Goal: Transaction & Acquisition: Purchase product/service

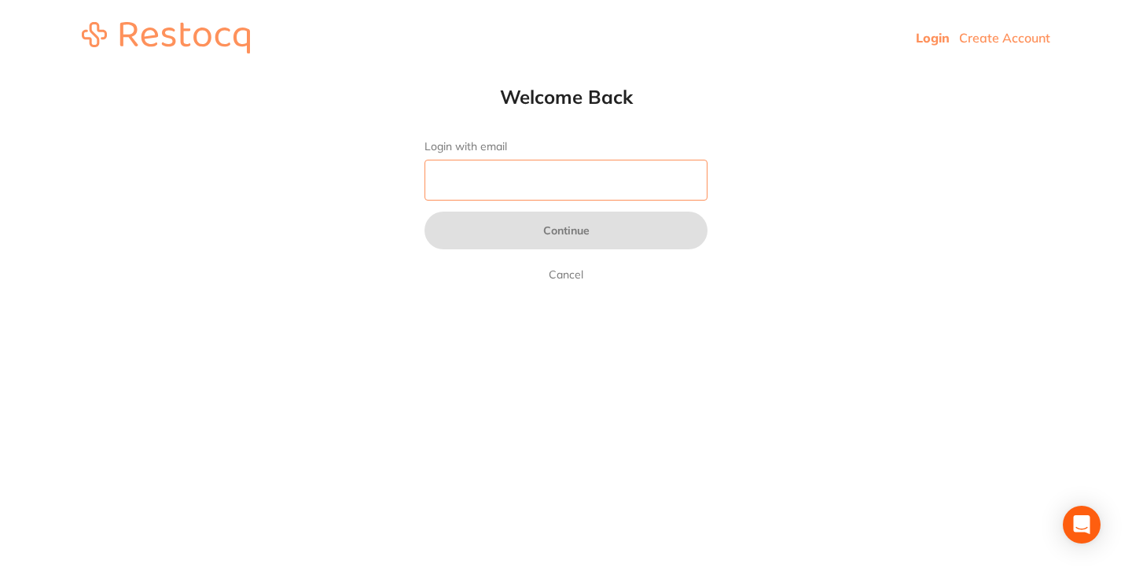
click at [534, 160] on input "Login with email" at bounding box center [566, 180] width 283 height 41
type input "[EMAIL_ADDRESS][DOMAIN_NAME]"
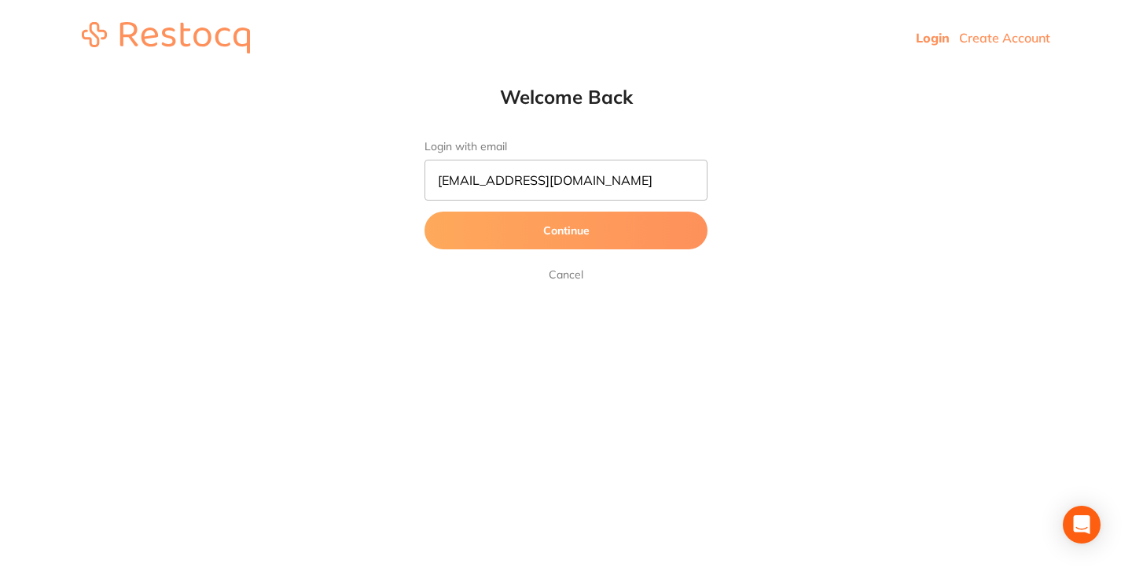
click at [580, 231] on button "Continue" at bounding box center [566, 231] width 283 height 38
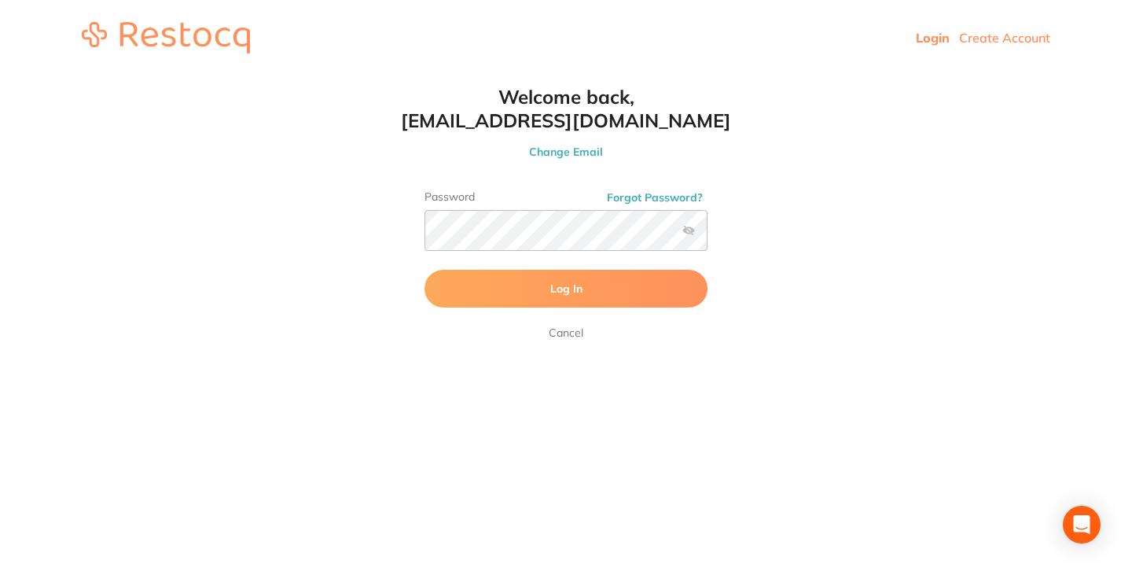
click at [594, 288] on button "Log In" at bounding box center [566, 289] width 283 height 38
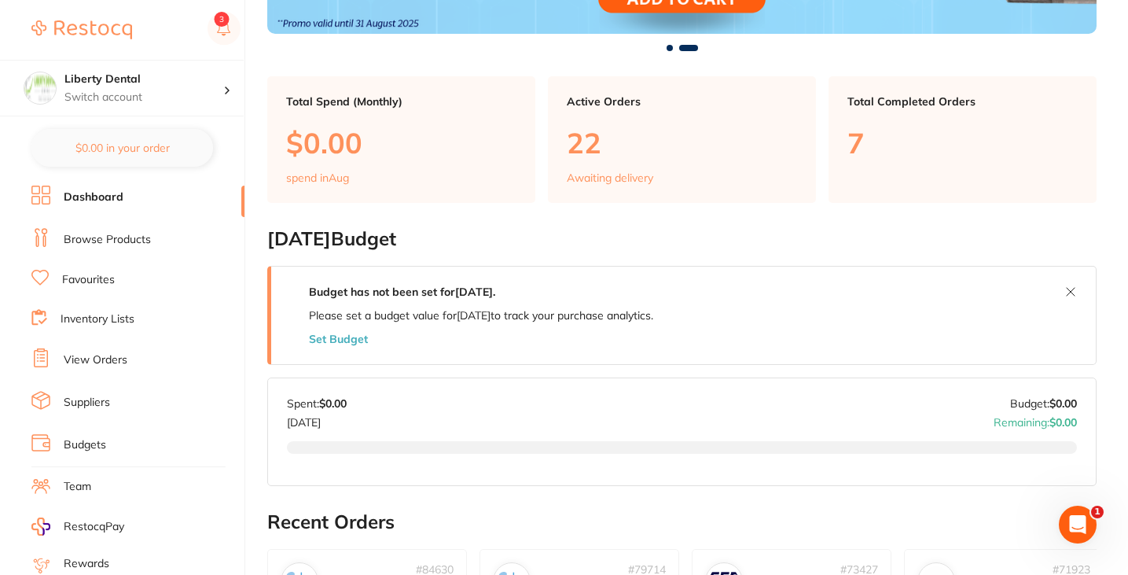
scroll to position [274, 0]
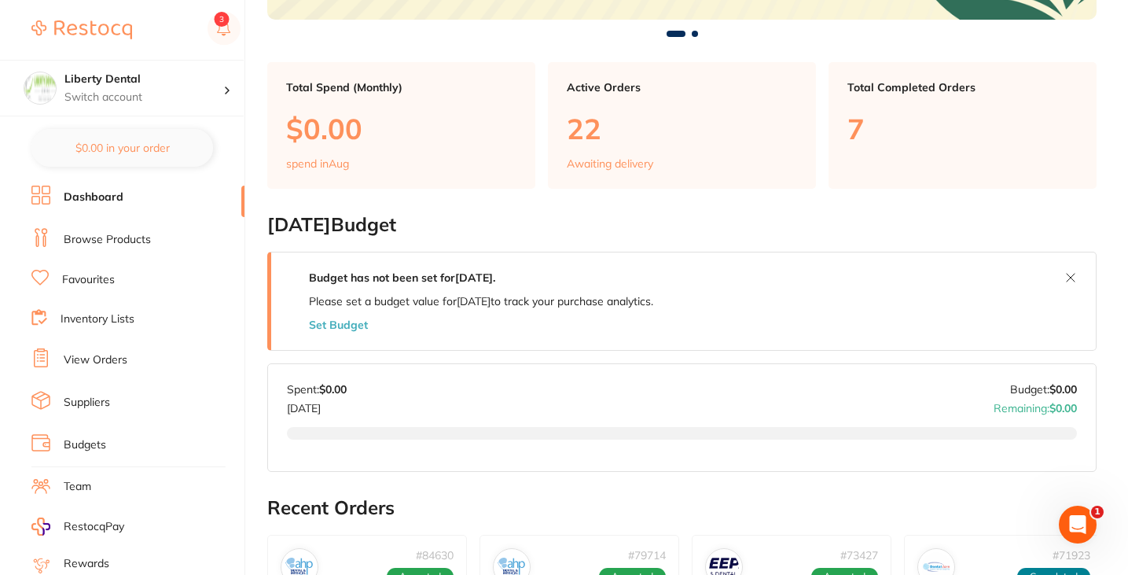
click at [127, 232] on link "Browse Products" at bounding box center [107, 240] width 87 height 16
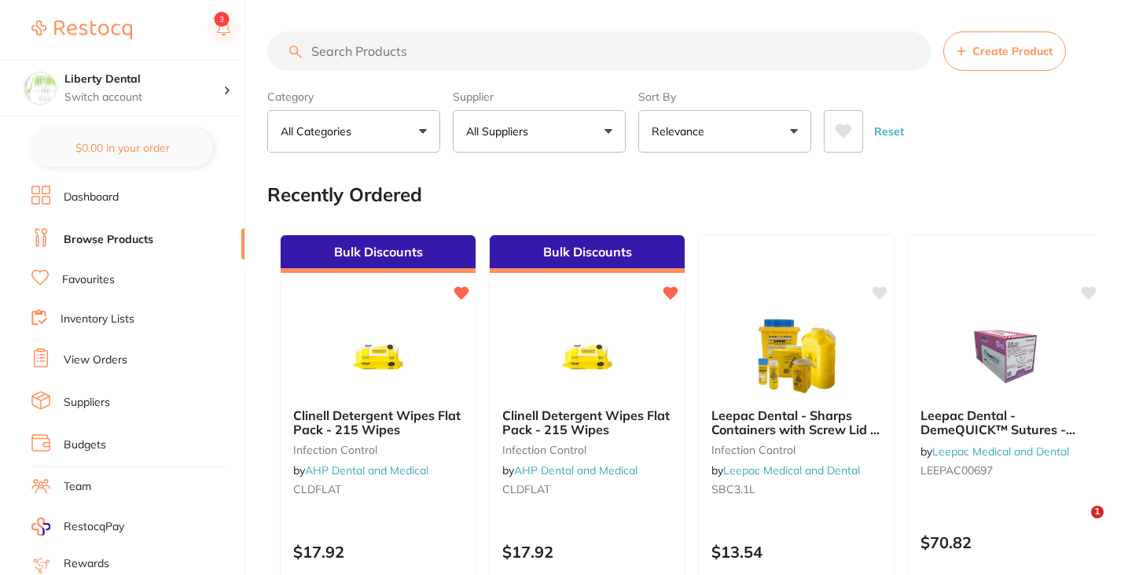
click at [419, 42] on input "search" at bounding box center [599, 50] width 664 height 39
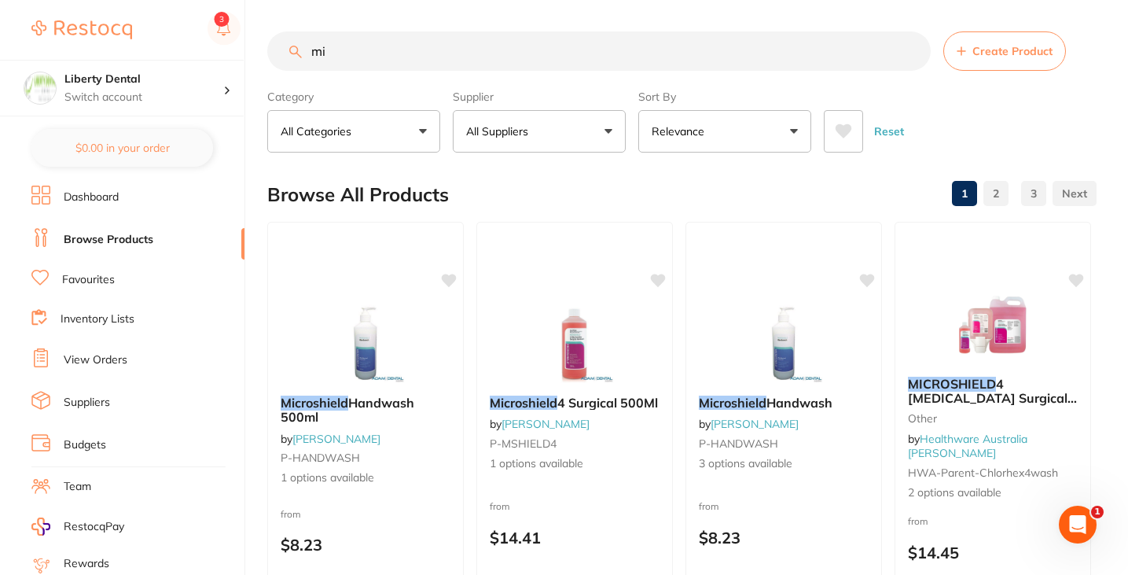
type input "m"
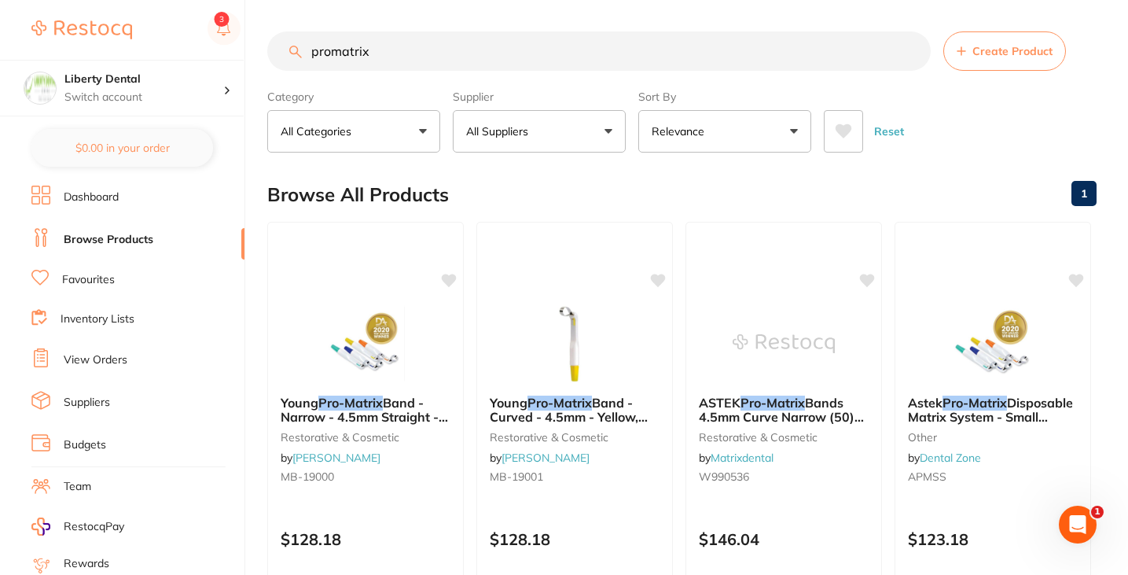
click at [767, 112] on button "Relevance" at bounding box center [725, 131] width 173 height 42
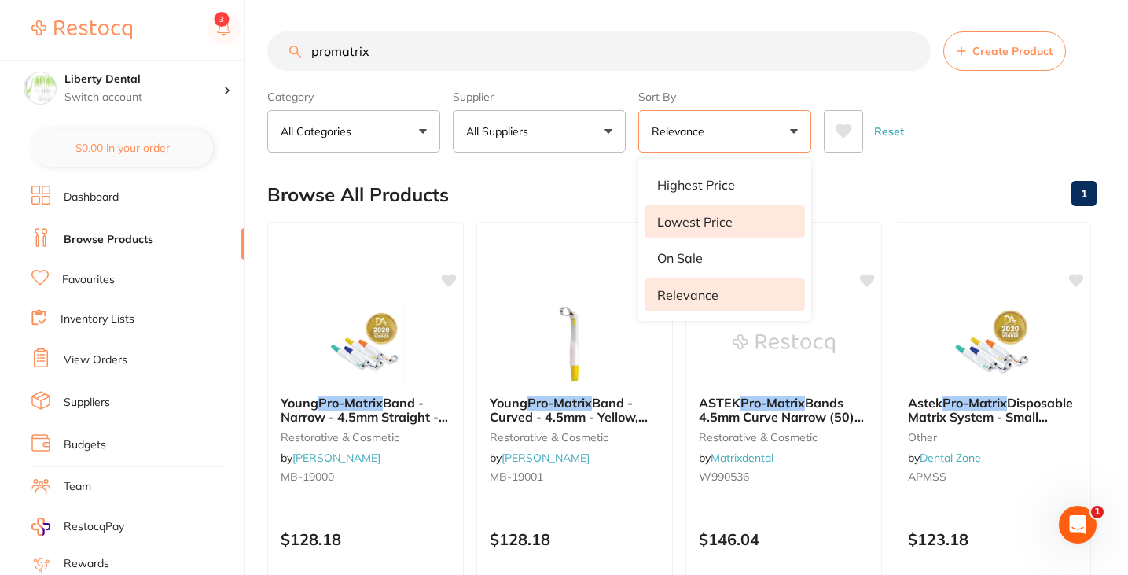
click at [734, 221] on li "Lowest Price" at bounding box center [725, 221] width 160 height 33
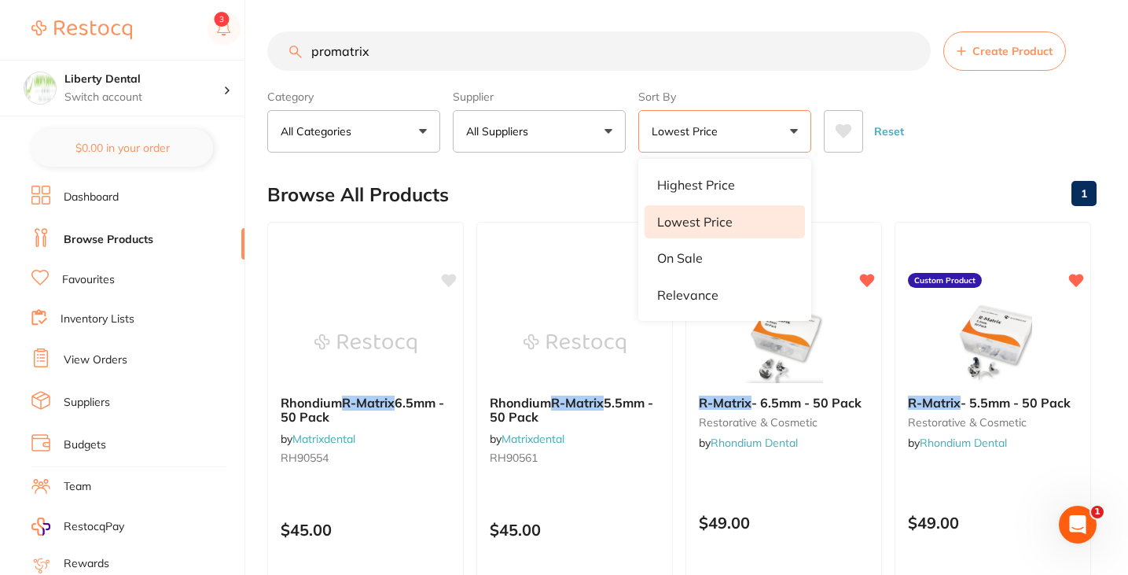
click at [399, 62] on input "promatrix" at bounding box center [599, 50] width 664 height 39
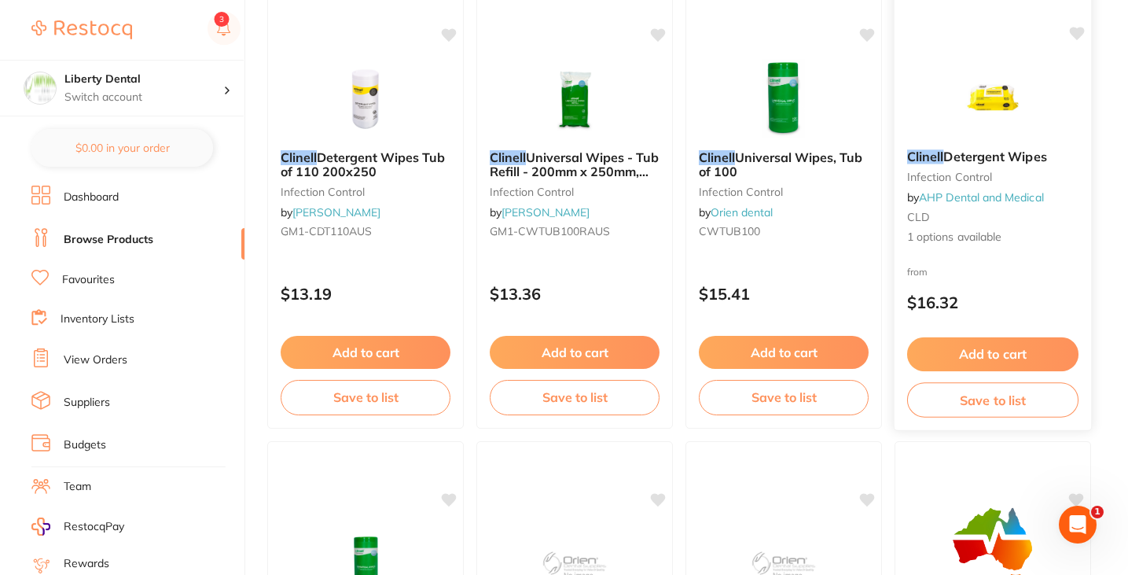
scroll to position [1633, 0]
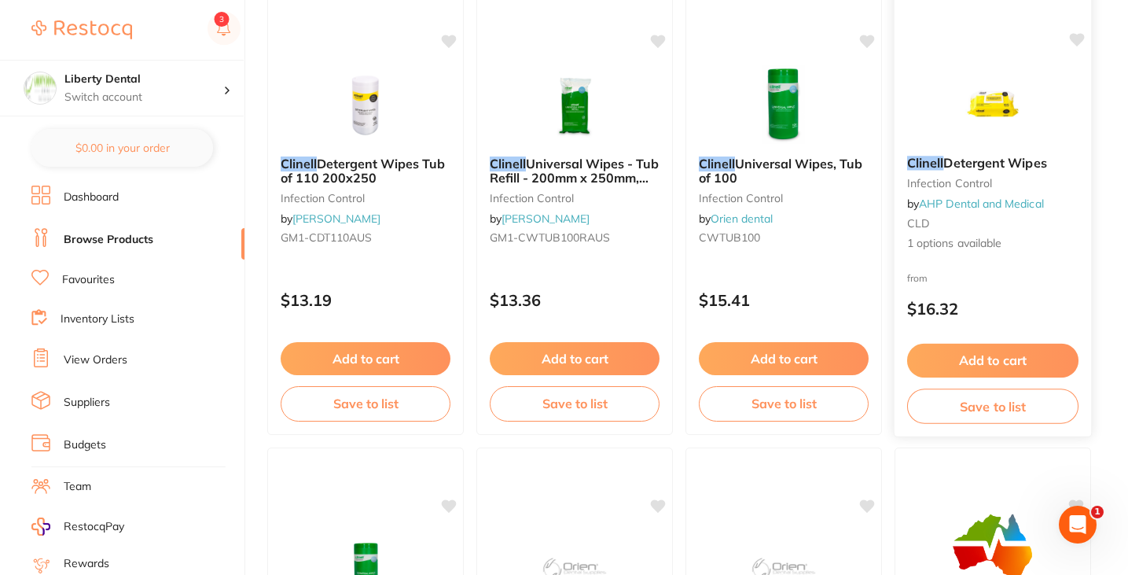
type input "clinell"
click at [1036, 86] on img at bounding box center [992, 103] width 103 height 79
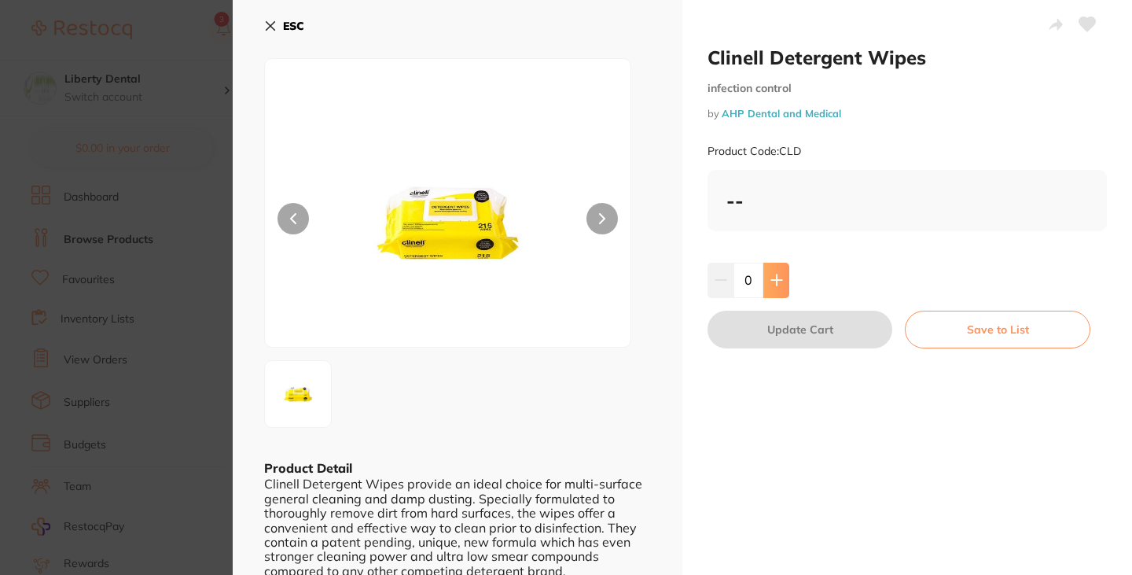
click at [775, 288] on button at bounding box center [777, 280] width 26 height 35
click at [778, 283] on icon at bounding box center [777, 280] width 13 height 13
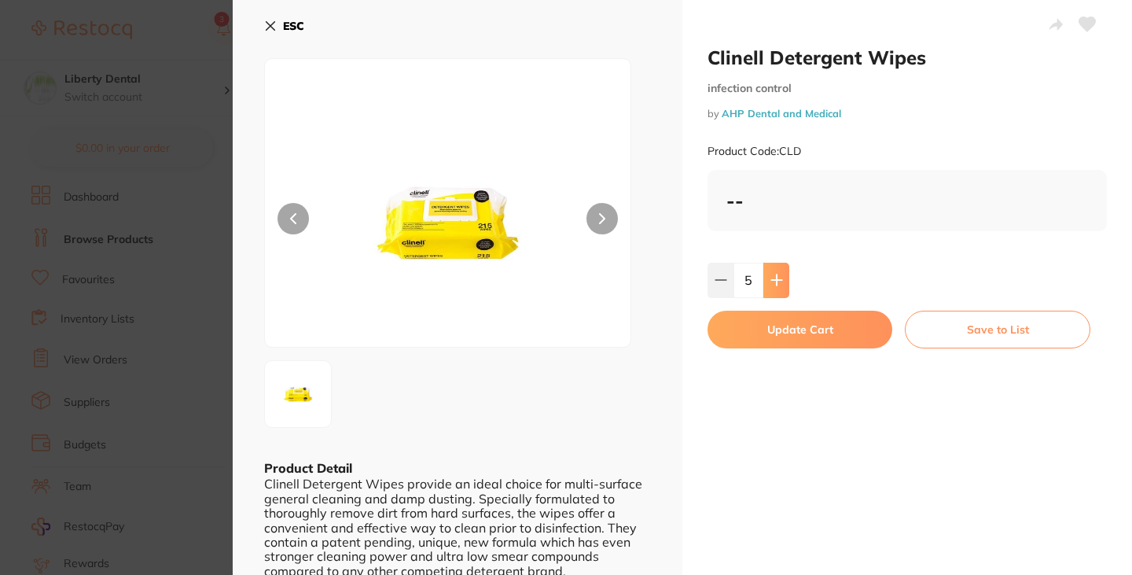
click at [778, 283] on icon at bounding box center [777, 280] width 13 height 13
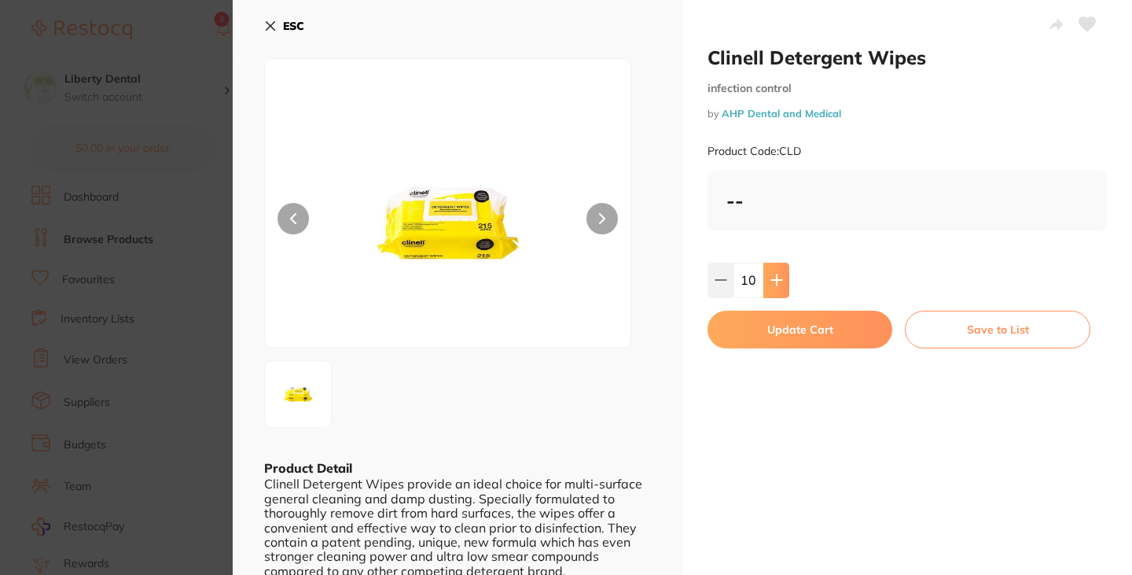
click at [778, 283] on icon at bounding box center [777, 280] width 13 height 13
click at [719, 284] on icon at bounding box center [721, 280] width 13 height 13
type input "12"
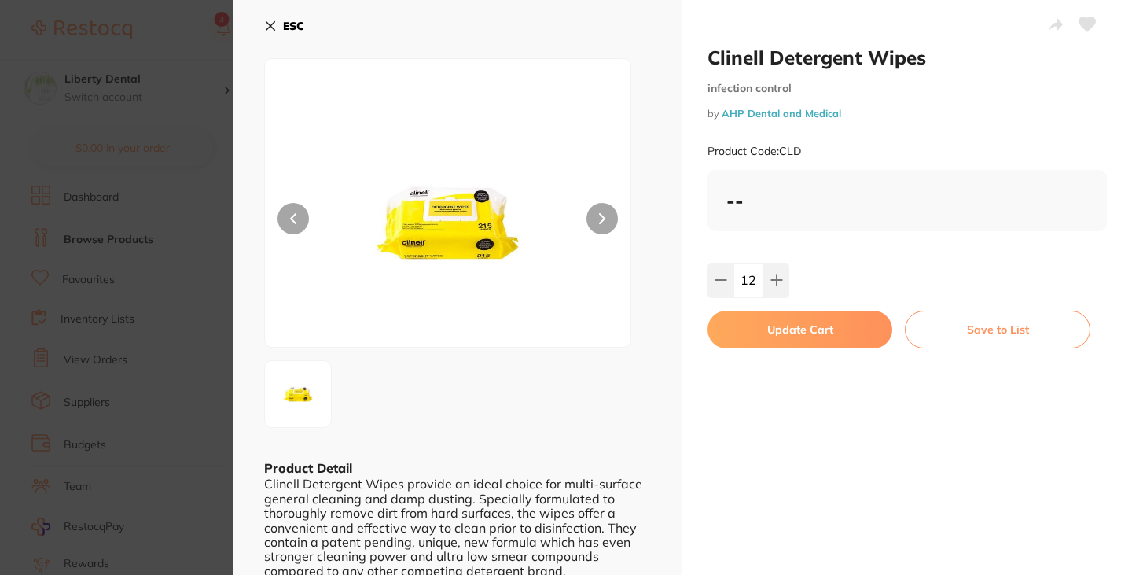
click at [814, 337] on button "Update Cart" at bounding box center [800, 330] width 185 height 38
checkbox input "false"
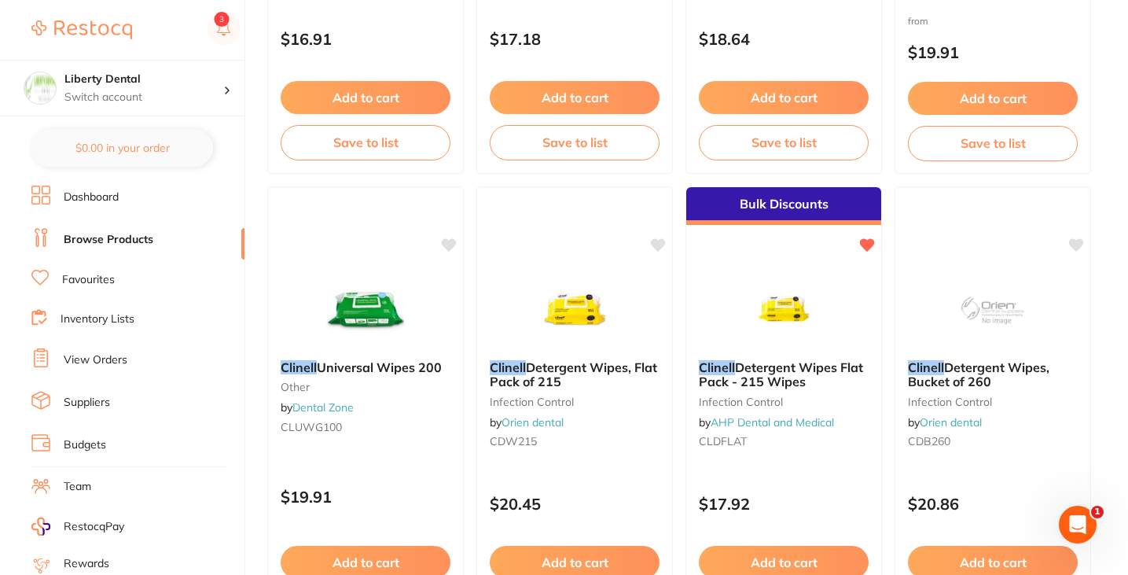
scroll to position [2360, 0]
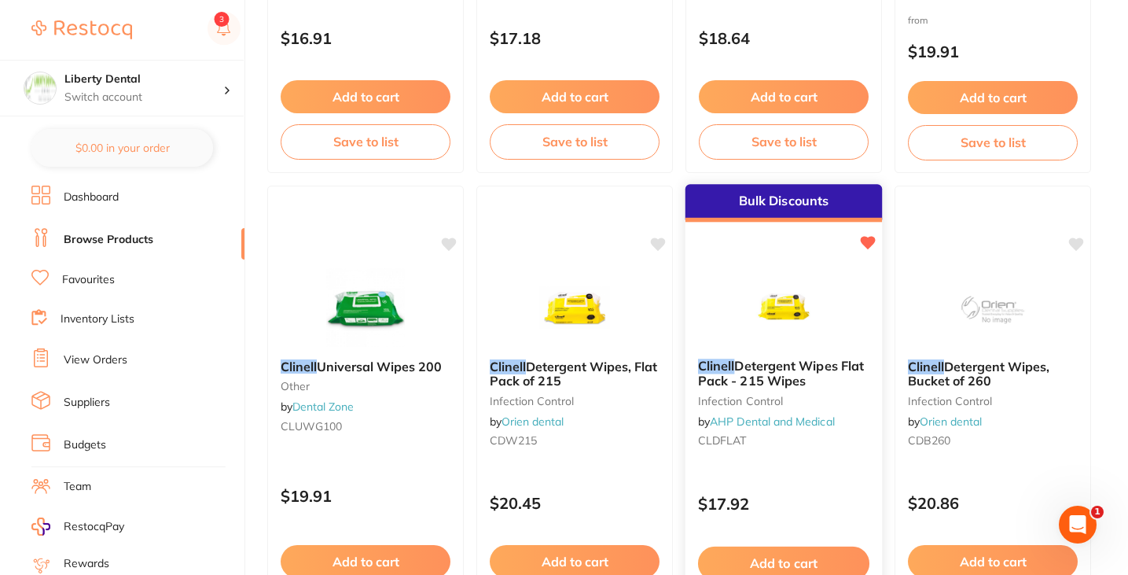
click at [803, 279] on img at bounding box center [783, 306] width 103 height 79
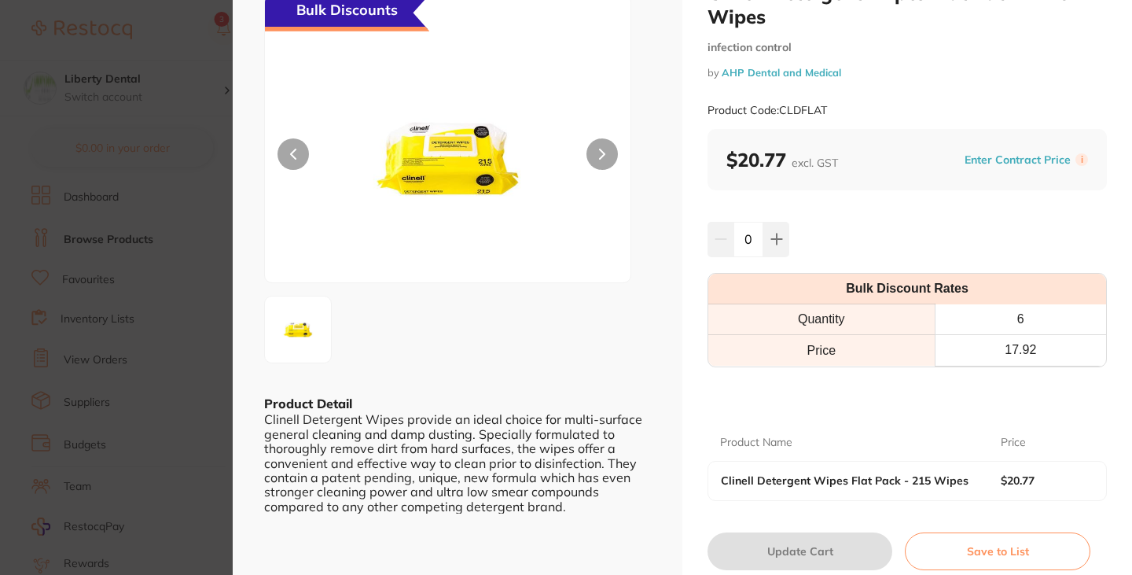
click at [123, 300] on section "Clinell Detergent Wipes Flat Pack - 215 Wipes infection control by AHP Dental a…" at bounding box center [566, 287] width 1132 height 575
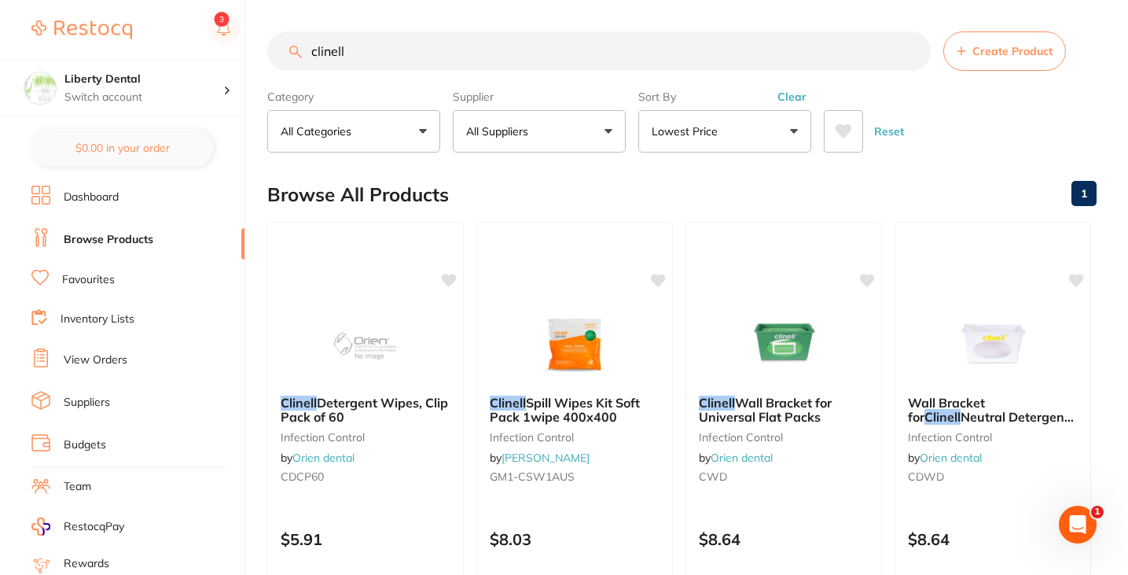
click at [388, 55] on input "clinell" at bounding box center [599, 50] width 664 height 39
type input "promatrix"
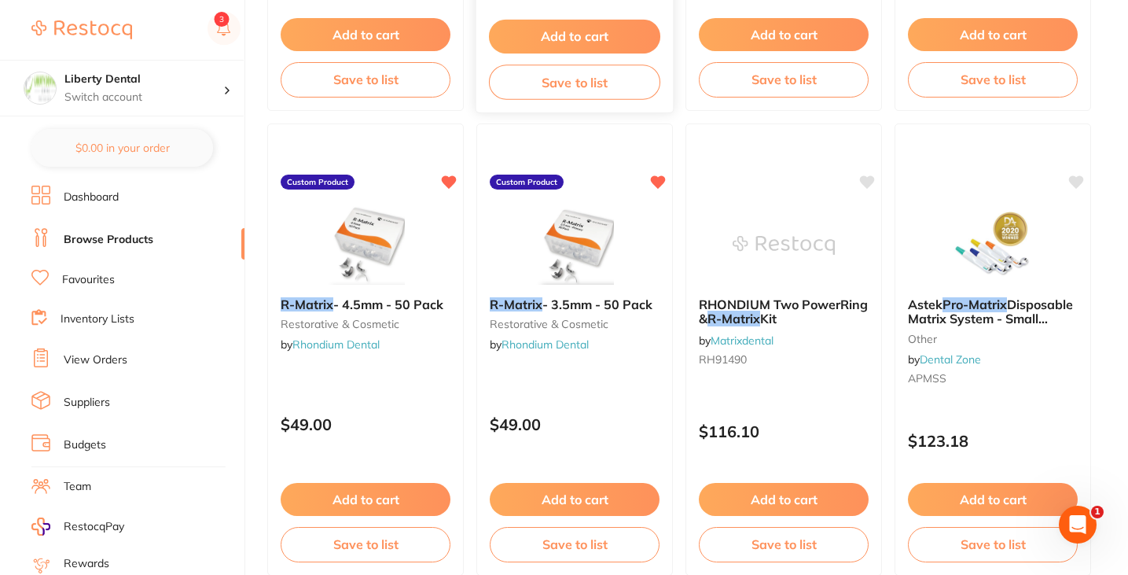
scroll to position [558, 0]
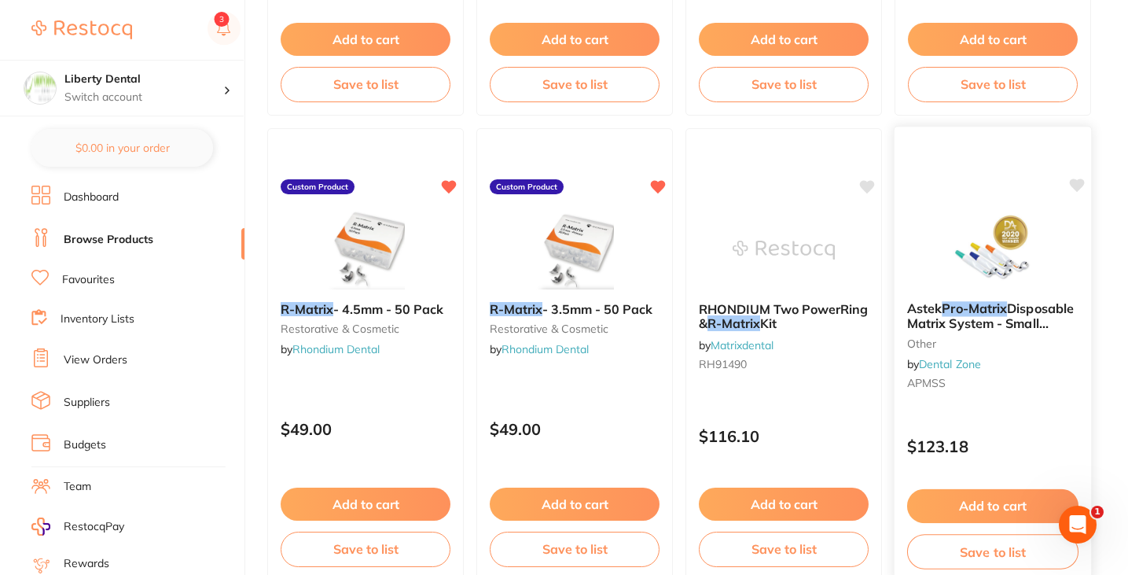
click at [1035, 265] on img at bounding box center [992, 248] width 103 height 79
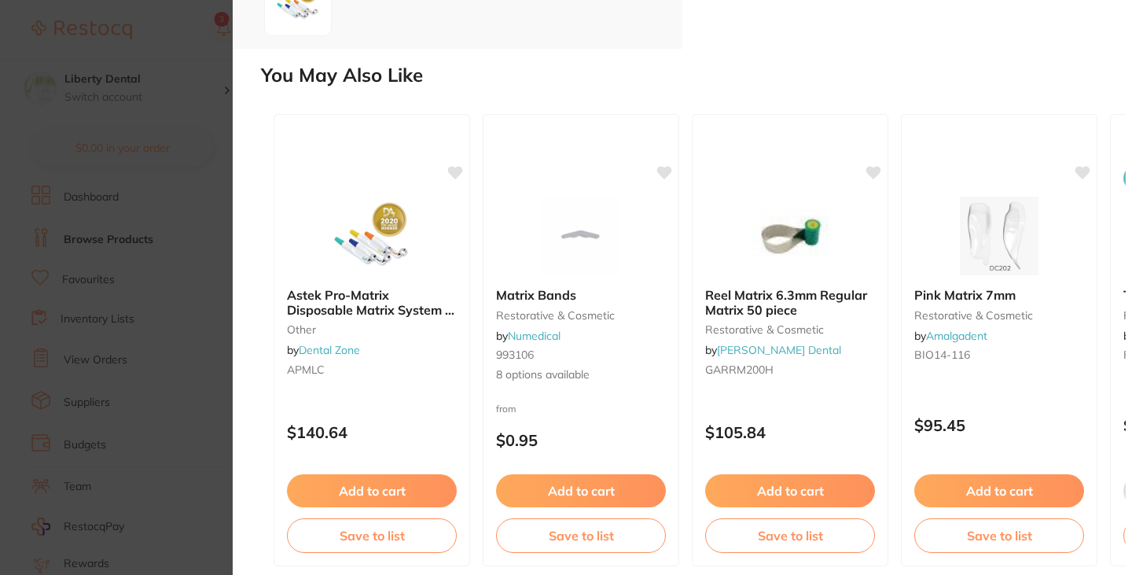
scroll to position [402, 0]
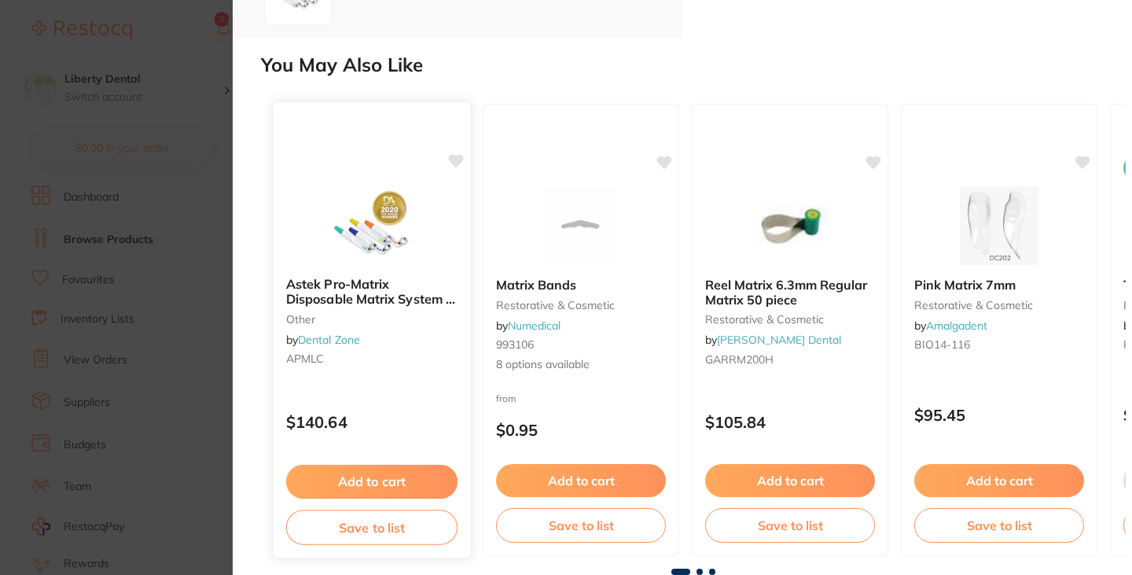
click at [430, 239] on div at bounding box center [372, 225] width 197 height 79
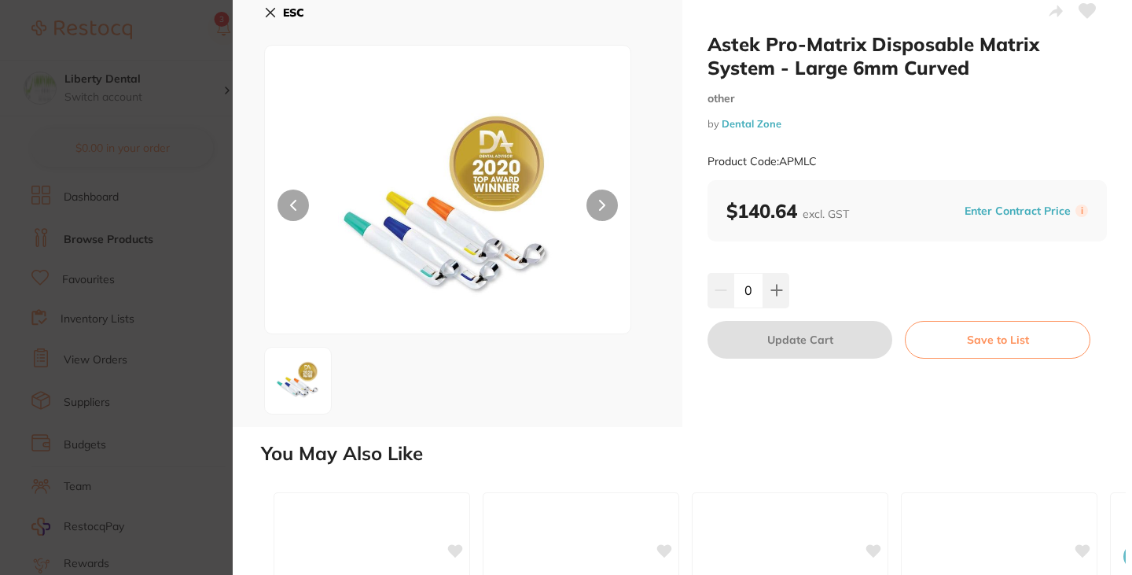
scroll to position [402, 0]
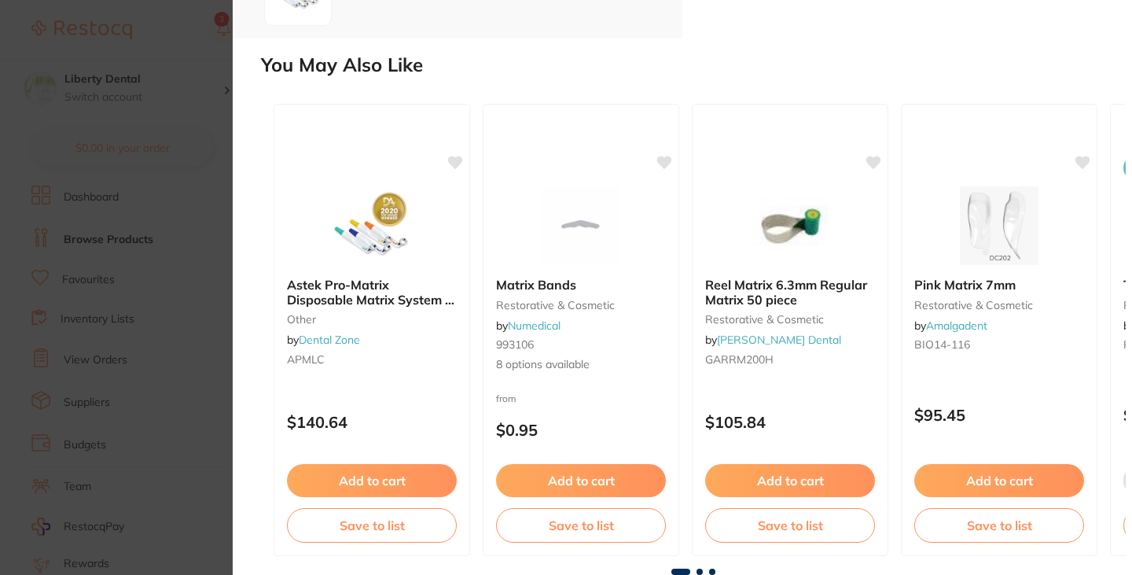
click at [189, 230] on section "Astek Pro-Matrix Disposable Matrix System - Large 6mm Curved other by Dental Zo…" at bounding box center [566, 287] width 1132 height 575
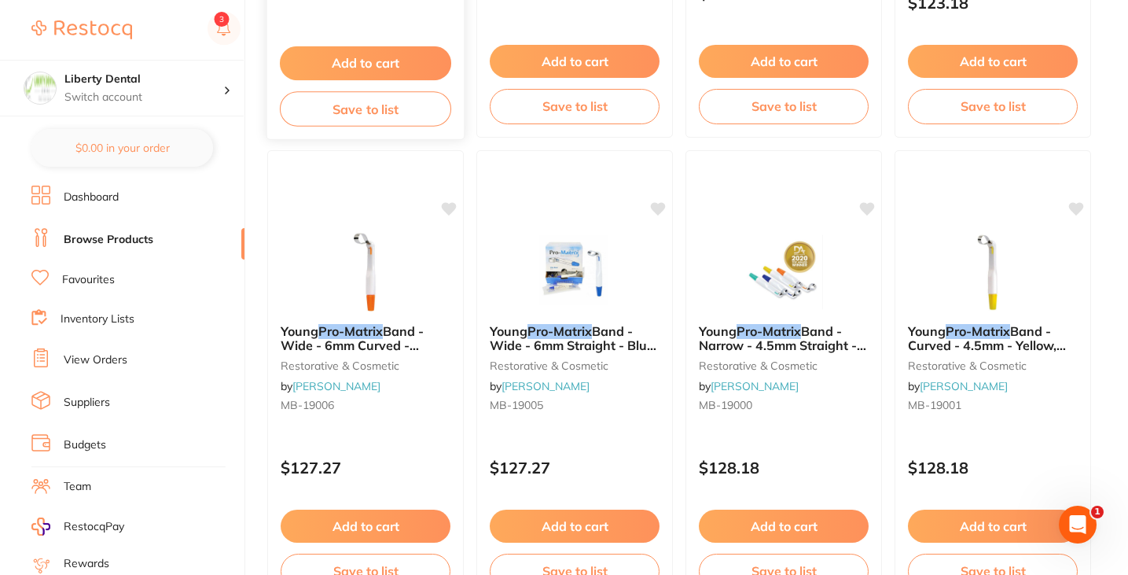
scroll to position [1003, 0]
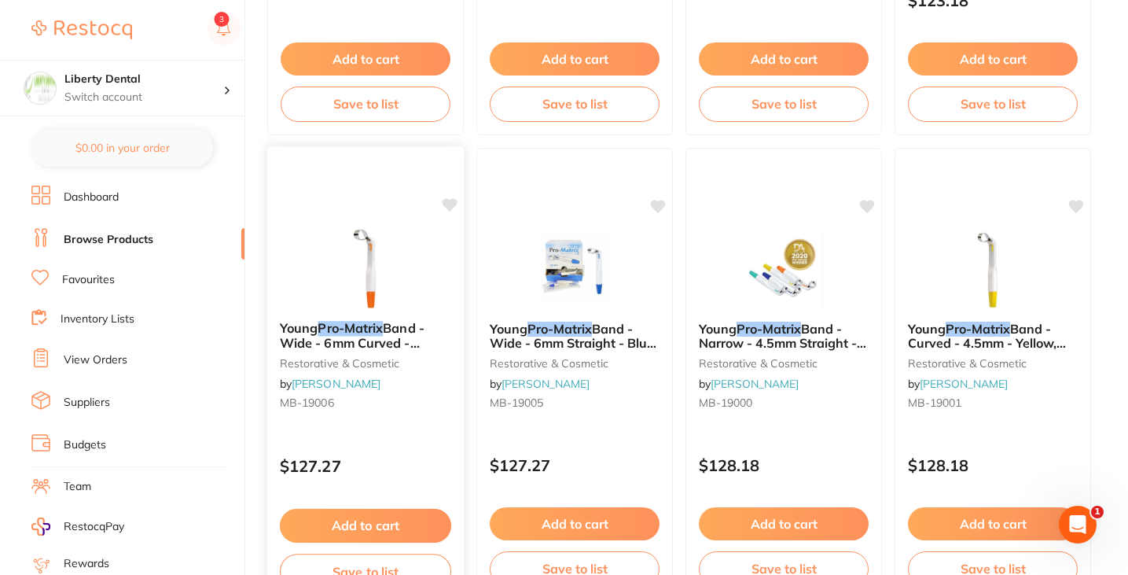
click at [402, 259] on img at bounding box center [365, 268] width 103 height 79
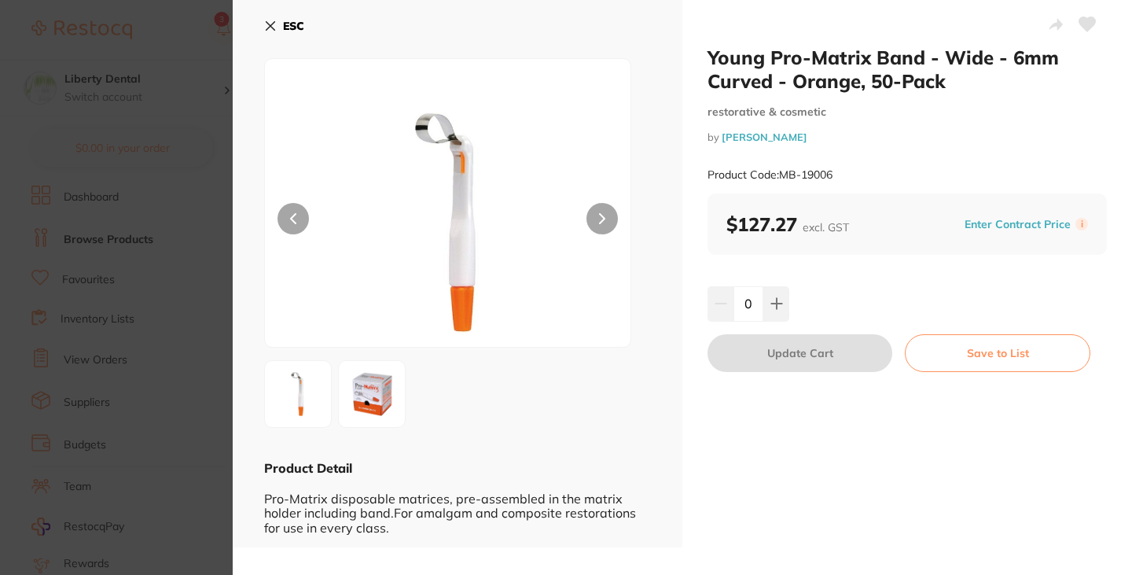
click at [190, 256] on section "Young Pro-Matrix Band - Wide - 6mm Curved - Orange, 50-Pack restorative & cosme…" at bounding box center [566, 287] width 1132 height 575
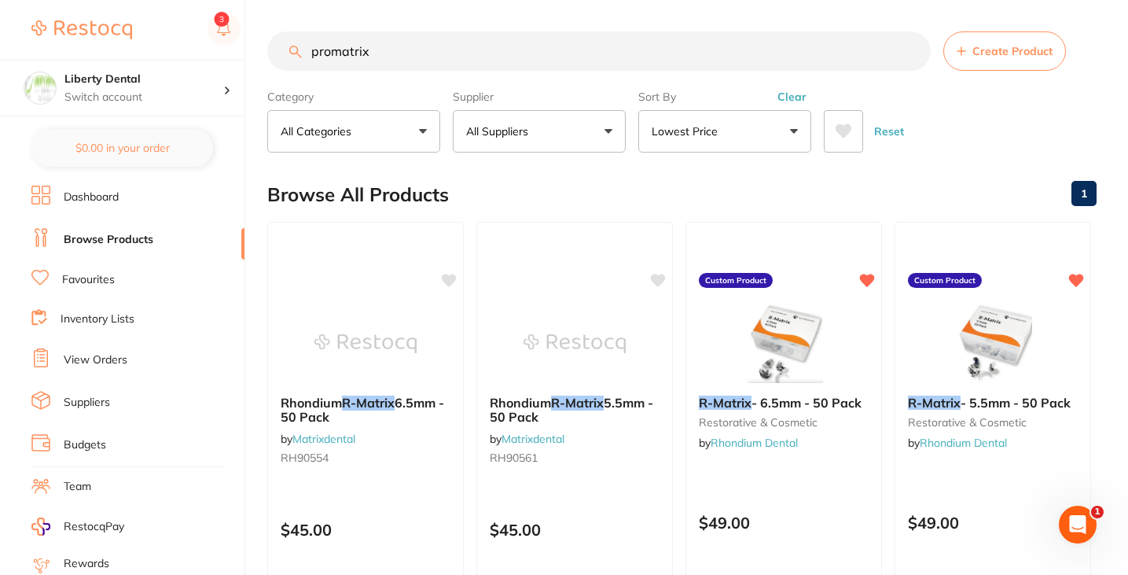
click at [127, 36] on img at bounding box center [81, 29] width 101 height 19
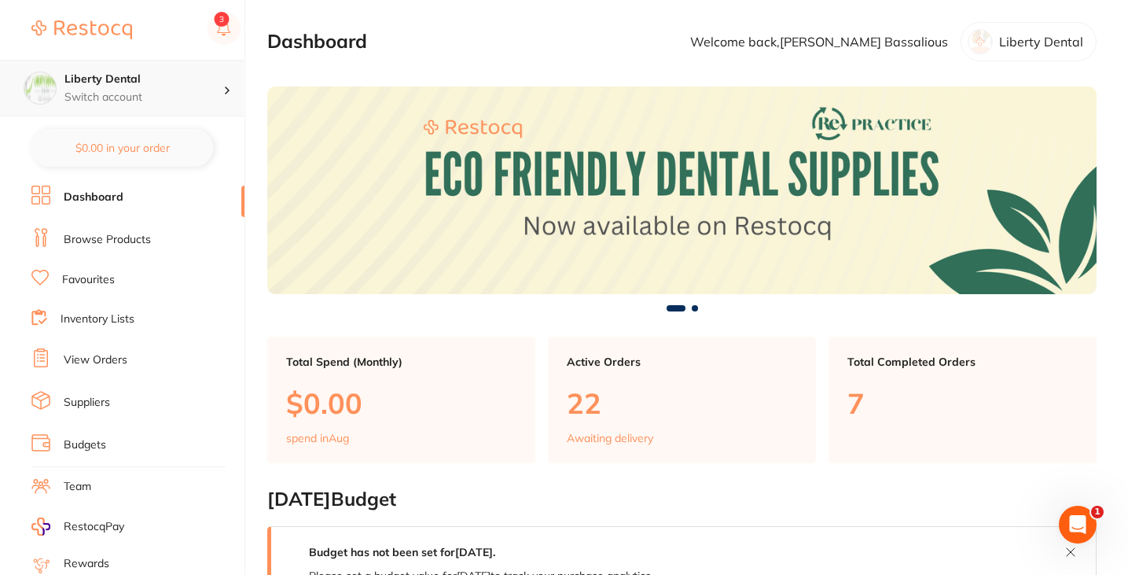
click at [134, 82] on h4 "Liberty Dental" at bounding box center [143, 80] width 159 height 16
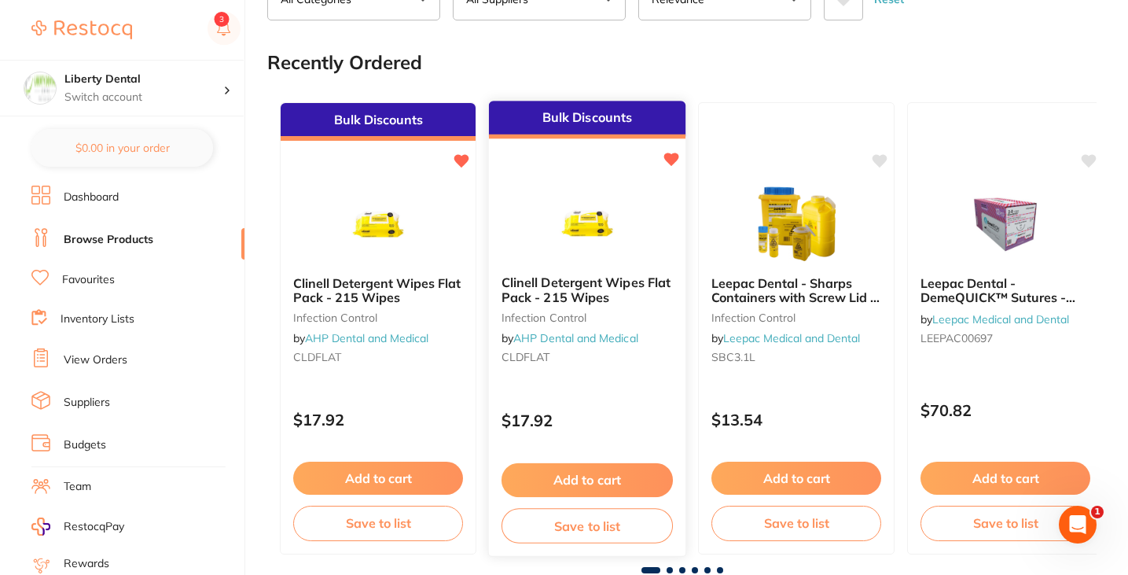
click at [584, 219] on img at bounding box center [586, 222] width 103 height 79
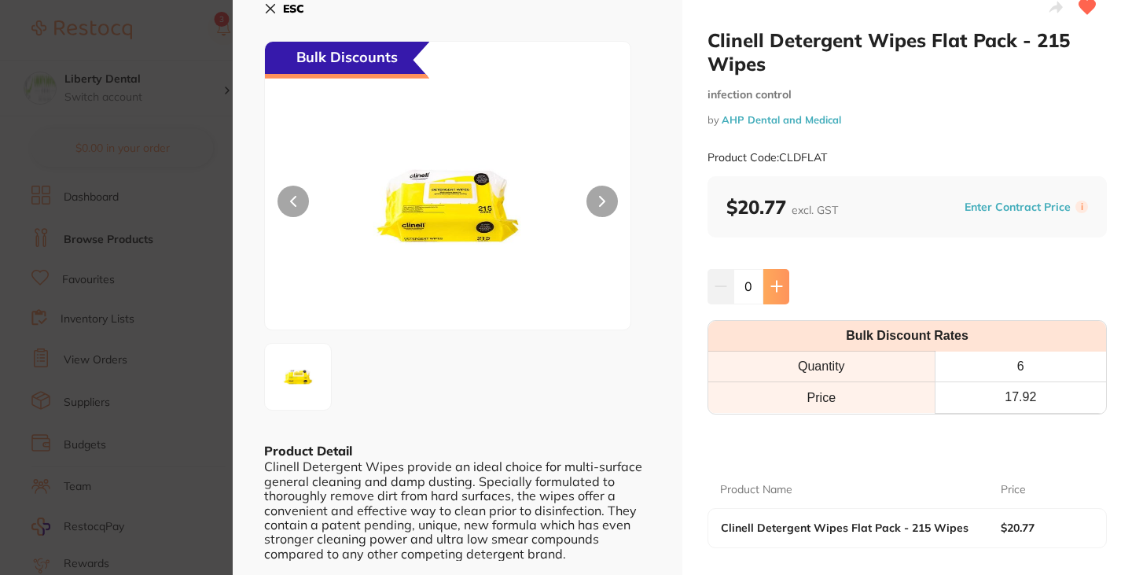
click at [783, 283] on button at bounding box center [777, 286] width 26 height 35
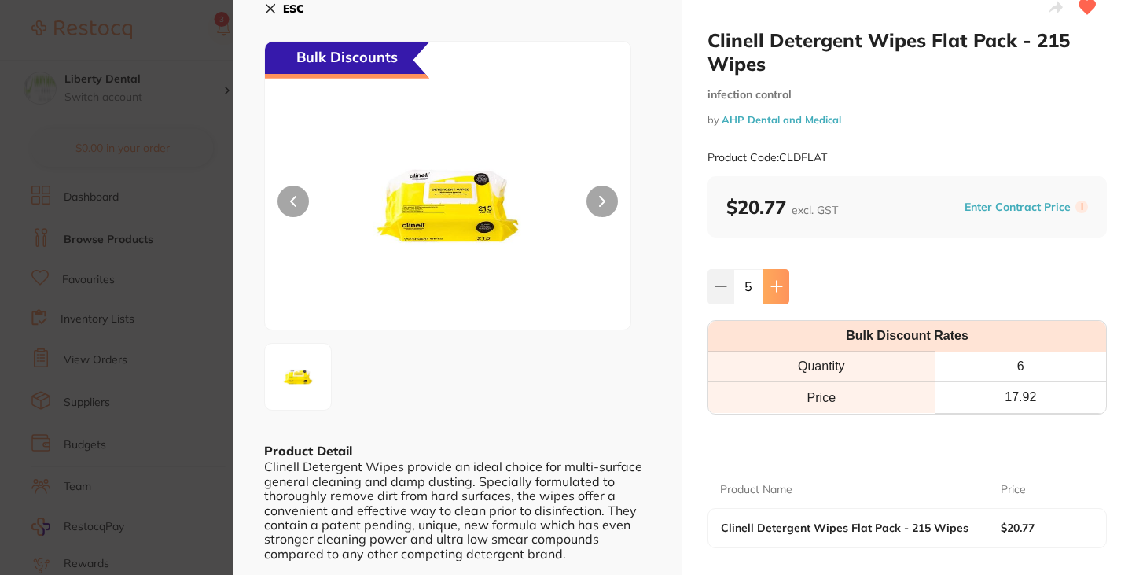
click at [783, 283] on button at bounding box center [777, 286] width 26 height 35
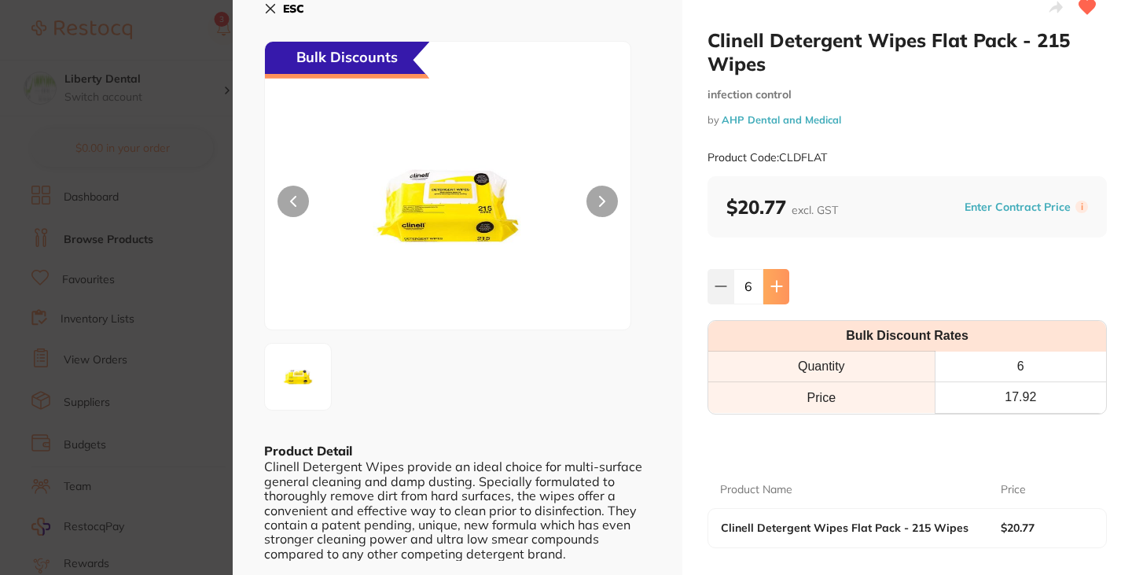
click at [783, 283] on button at bounding box center [777, 286] width 26 height 35
type input "13"
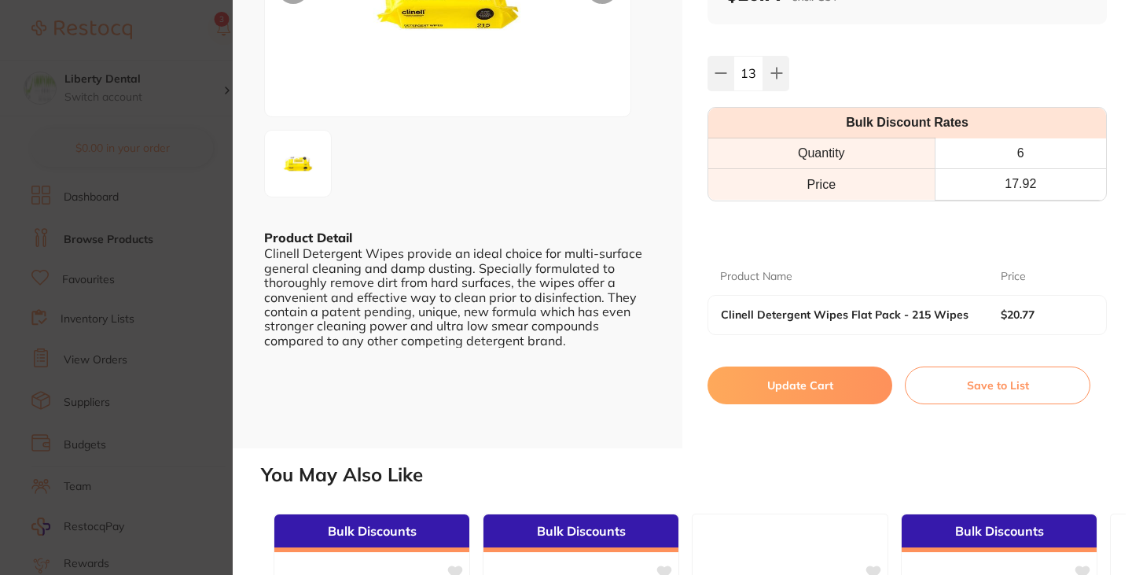
click at [815, 392] on button "Update Cart" at bounding box center [800, 385] width 185 height 38
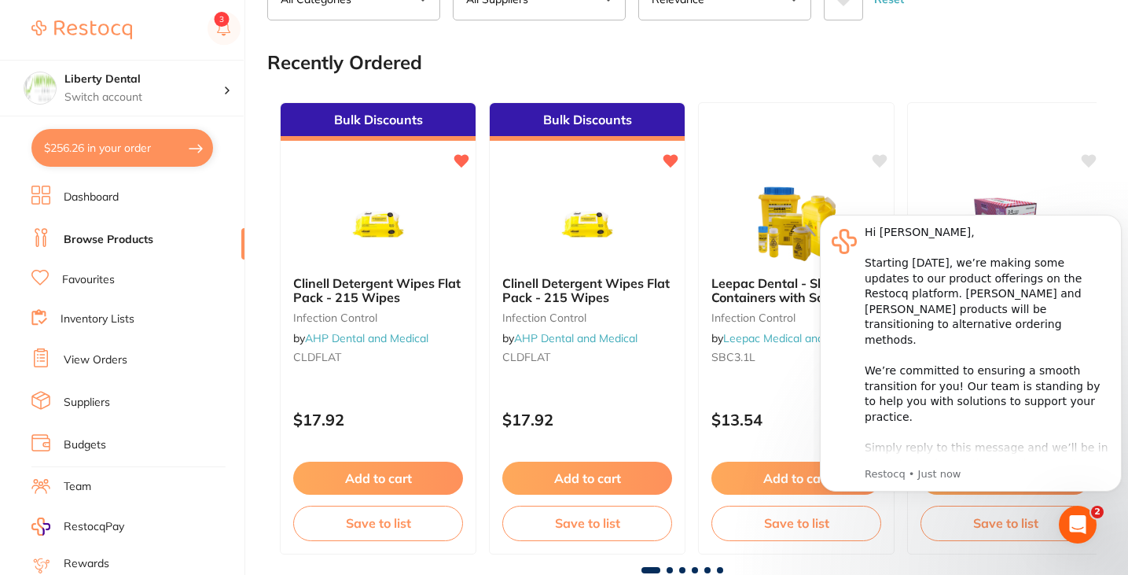
click at [155, 150] on button "$256.26 in your order" at bounding box center [122, 148] width 182 height 38
checkbox input "true"
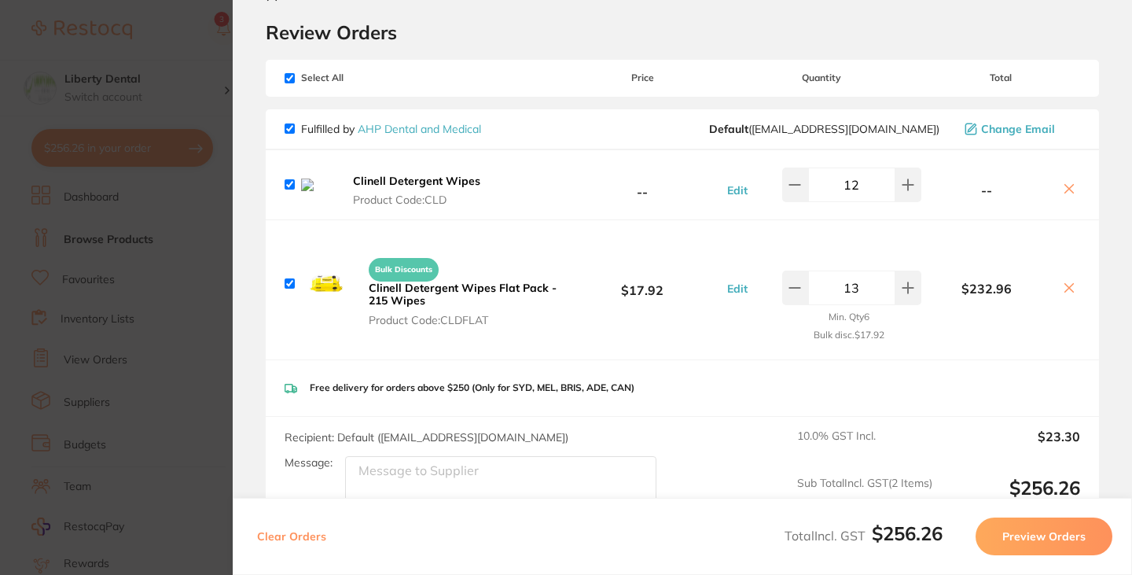
scroll to position [40, 0]
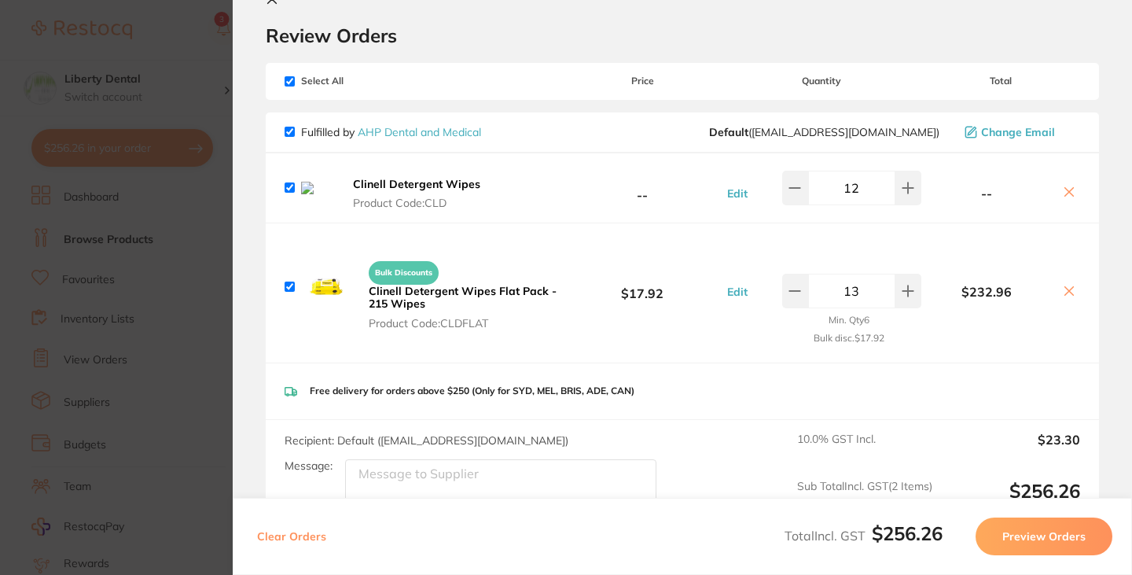
click at [1068, 187] on div "--" at bounding box center [1001, 188] width 159 height 28
click at [1068, 192] on icon at bounding box center [1069, 192] width 9 height 9
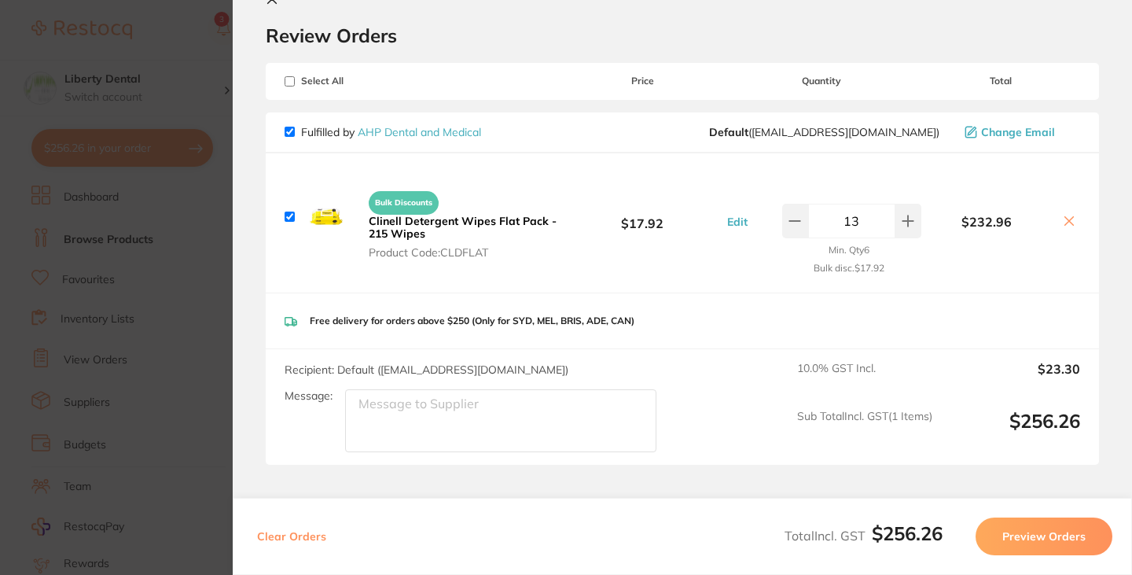
checkbox input "true"
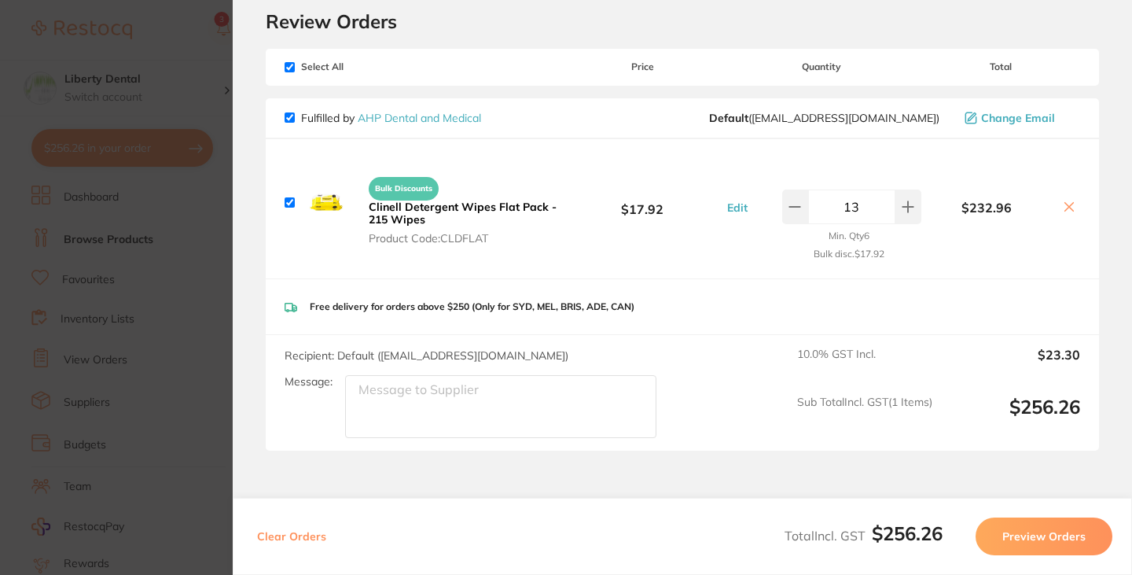
scroll to position [56, 0]
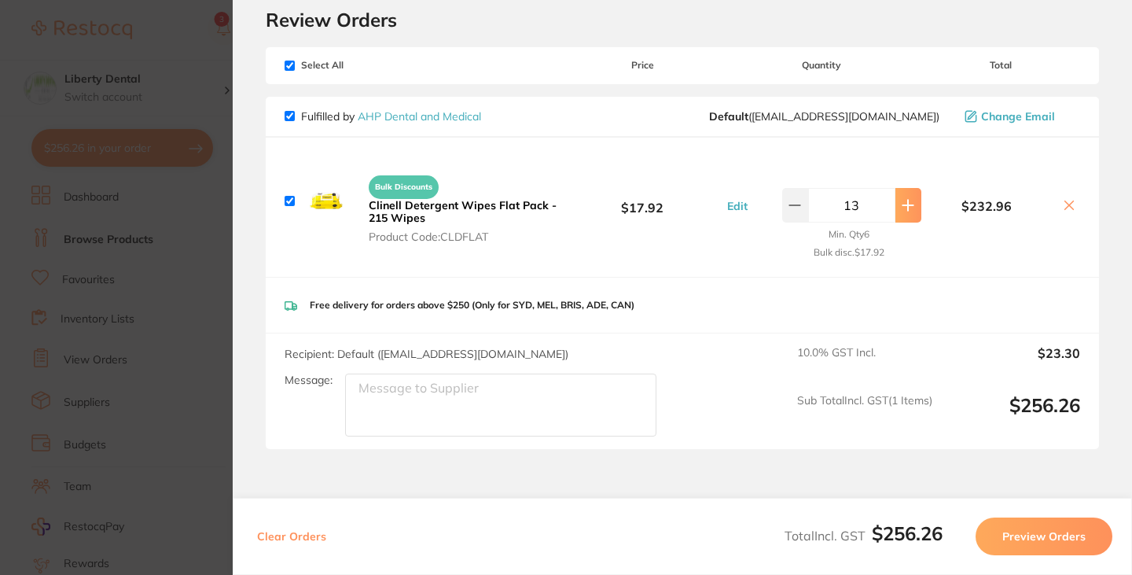
click at [903, 215] on button at bounding box center [909, 205] width 26 height 35
type input "14"
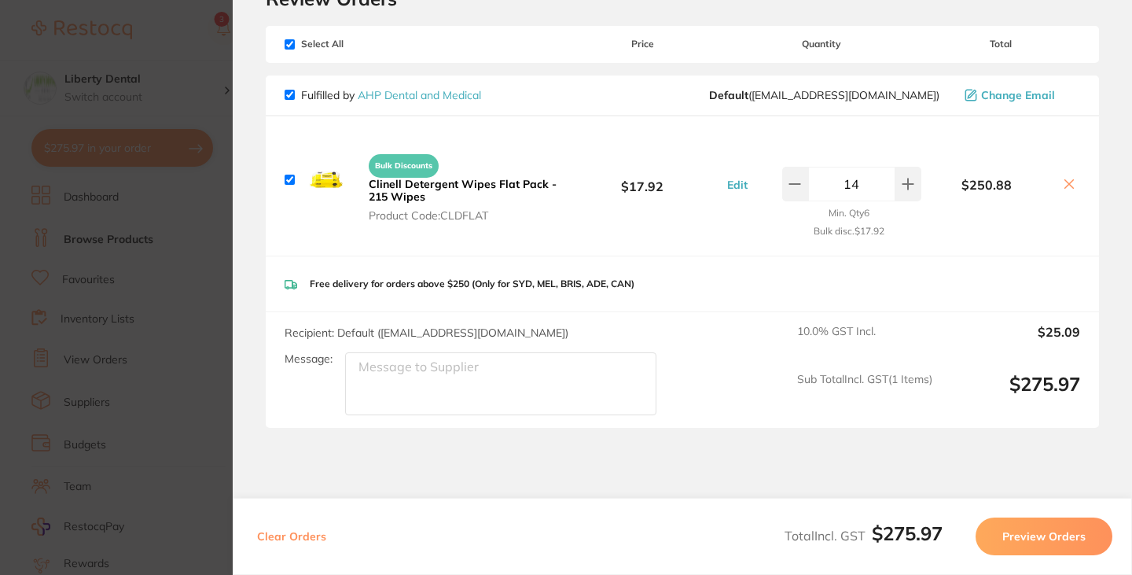
scroll to position [135, 0]
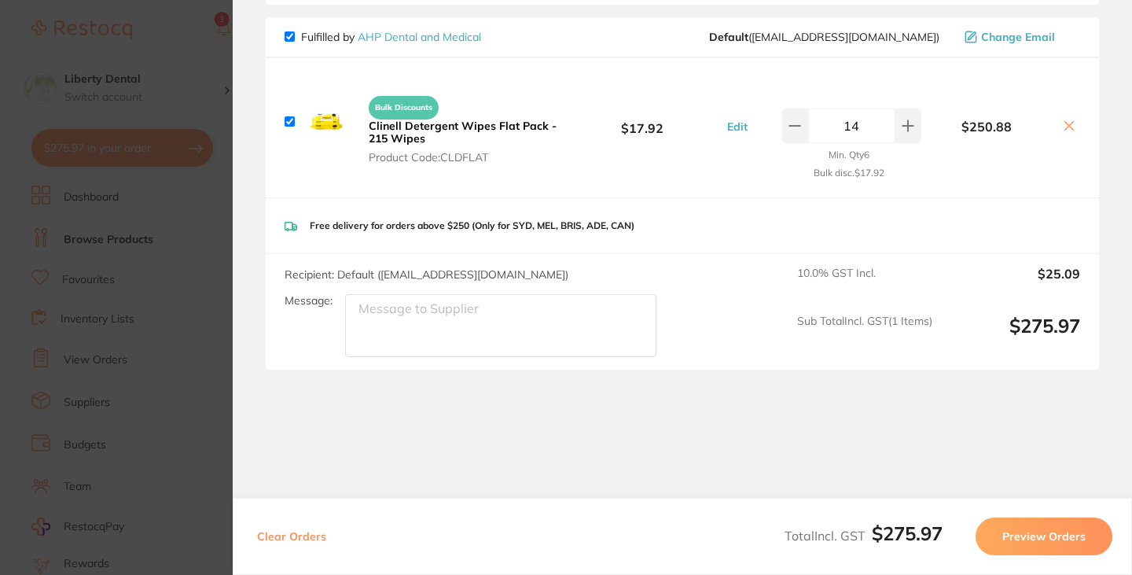
click at [1036, 539] on button "Preview Orders" at bounding box center [1044, 536] width 137 height 38
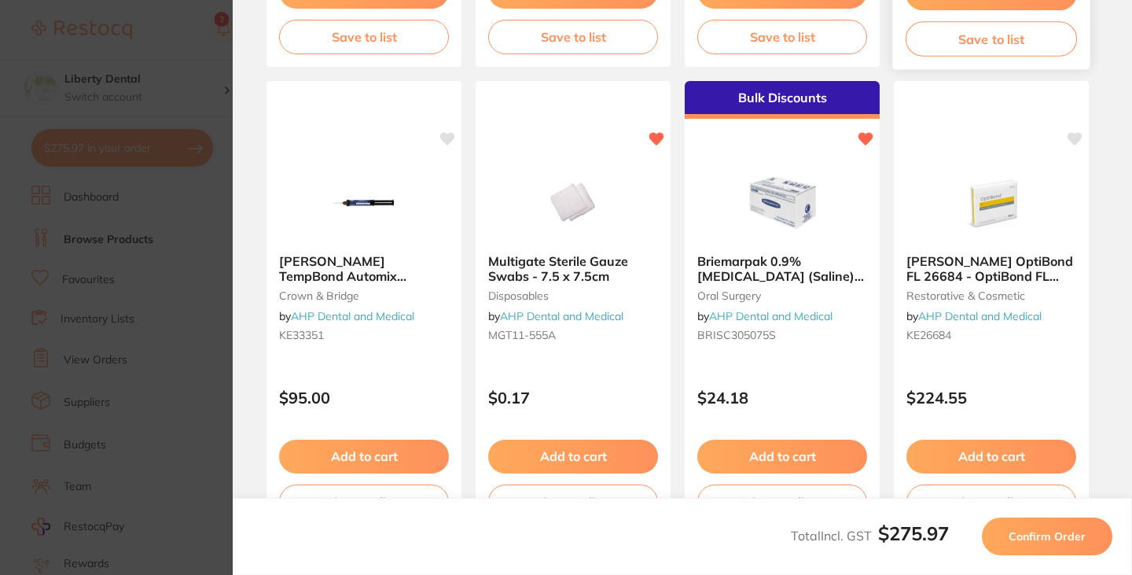
scroll to position [0, 0]
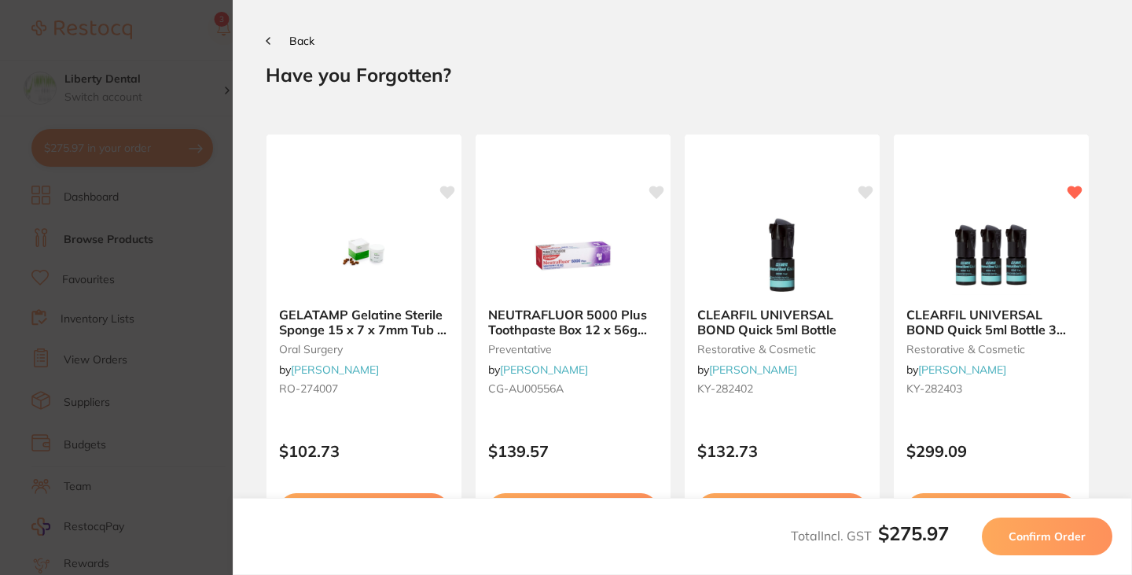
click at [1063, 541] on span "Confirm Order" at bounding box center [1047, 536] width 77 height 14
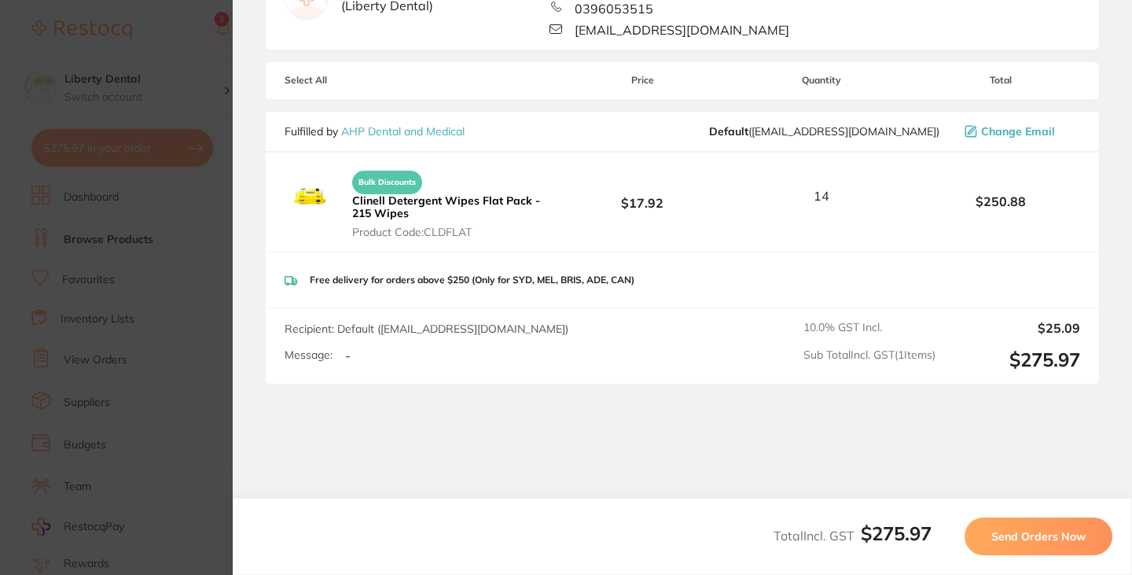
scroll to position [215, 0]
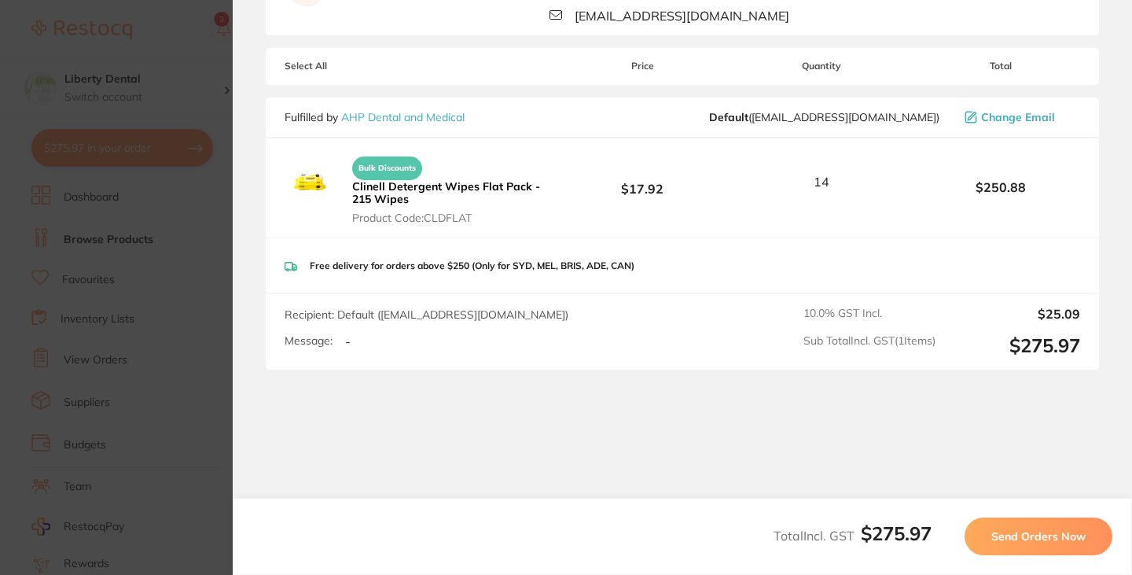
click at [1031, 546] on button "Send Orders Now" at bounding box center [1039, 536] width 148 height 38
